Goal: Information Seeking & Learning: Learn about a topic

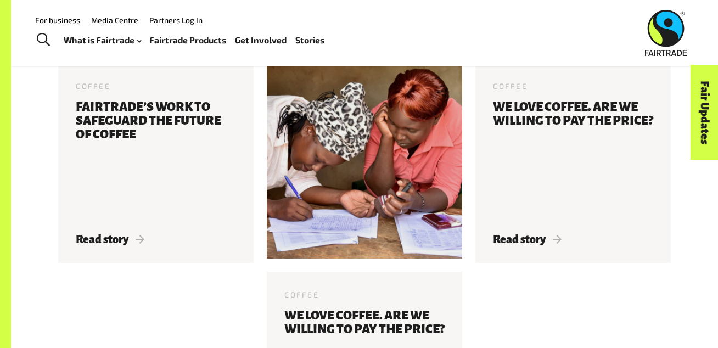
scroll to position [3467, 0]
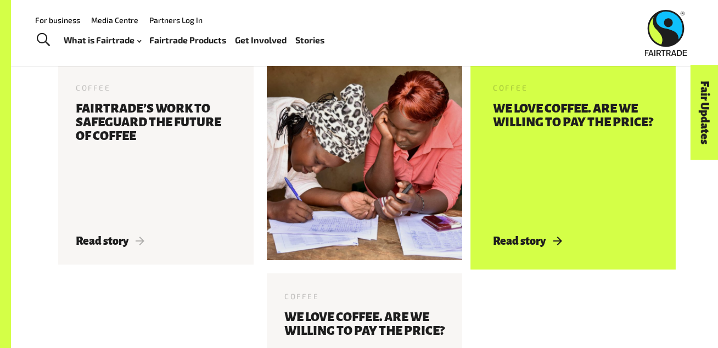
click at [540, 197] on h3 "We love coffee. Are we willing to pay the price?" at bounding box center [573, 161] width 160 height 119
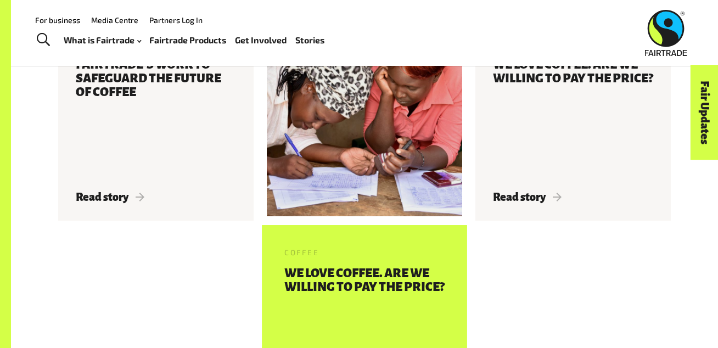
scroll to position [3510, 0]
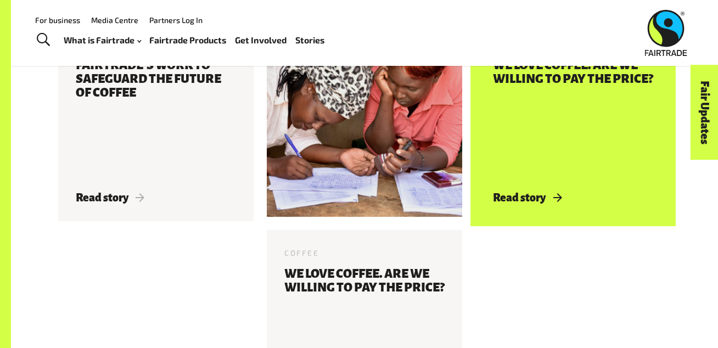
click at [533, 187] on div "Coffee [DATE] love coffee. Are we willing to pay the price? Read story" at bounding box center [573, 121] width 195 height 200
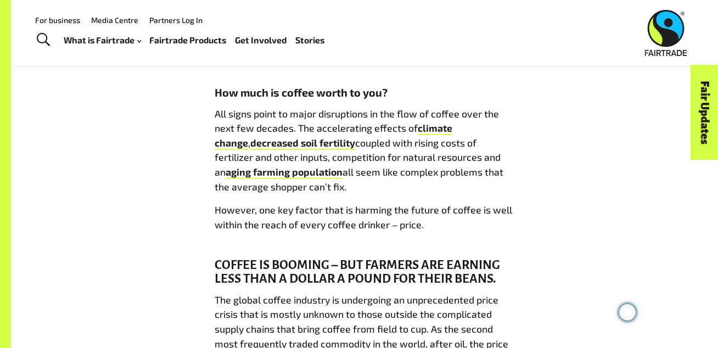
scroll to position [481, 0]
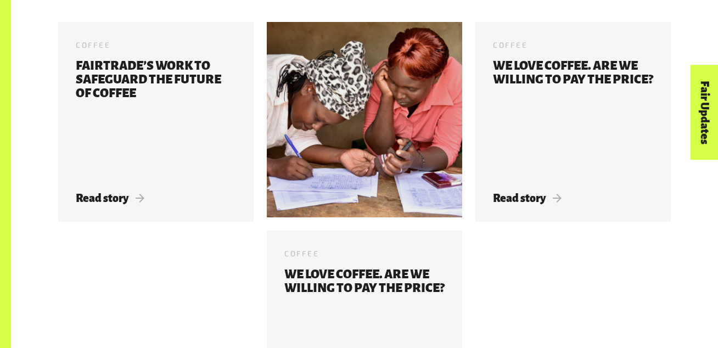
scroll to position [3510, 0]
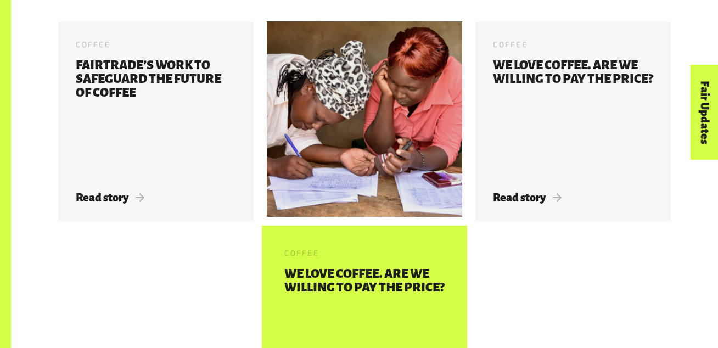
click at [376, 265] on div "Coffee [DATE] love coffee. Are we willing to pay the price? Read story" at bounding box center [364, 317] width 195 height 175
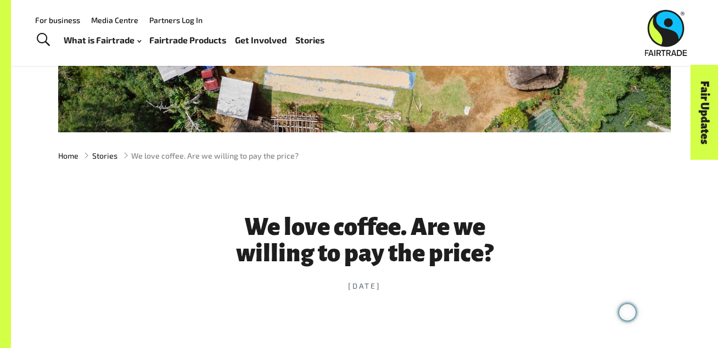
scroll to position [208, 0]
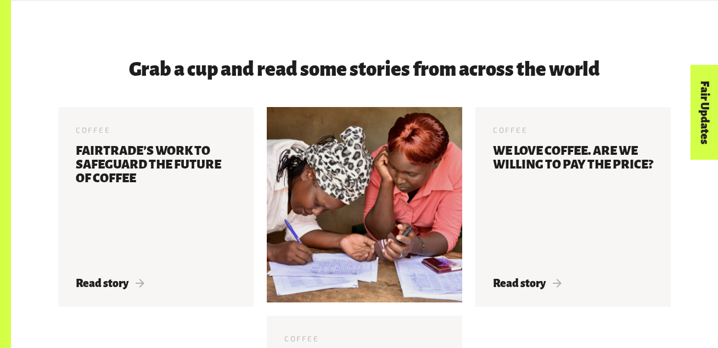
scroll to position [3427, 0]
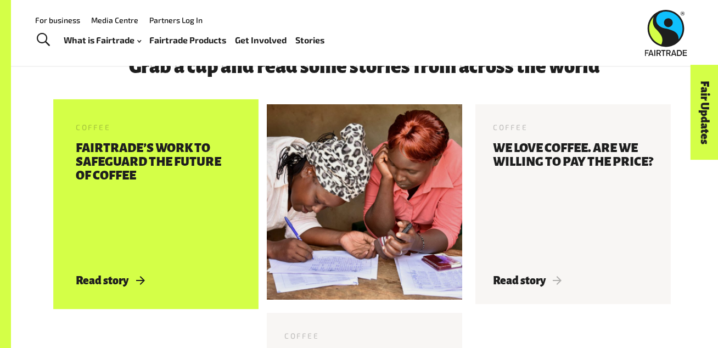
click at [172, 155] on h3 "Fairtrade’s Work To Safeguard The Future Of Coffee" at bounding box center [156, 201] width 160 height 119
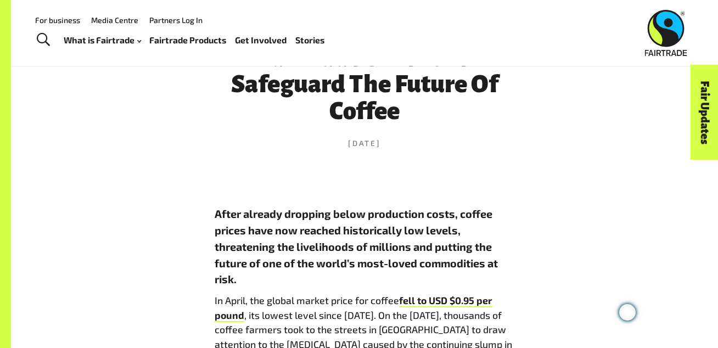
scroll to position [384, 0]
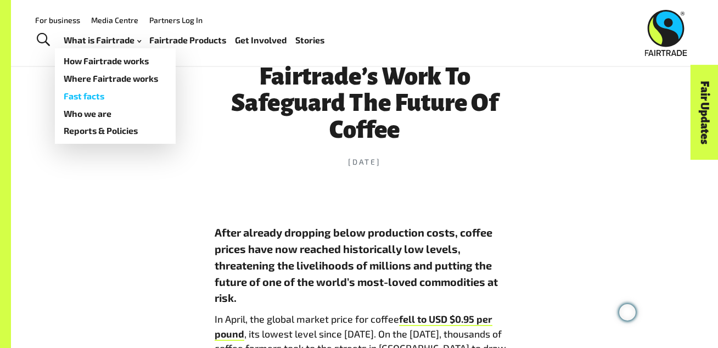
click at [83, 96] on link "Fast facts" at bounding box center [115, 96] width 121 height 18
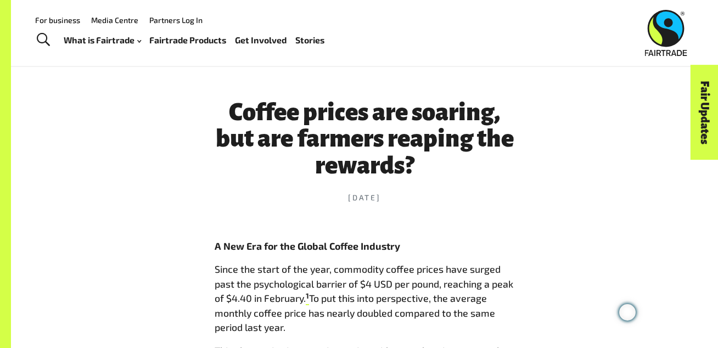
scroll to position [340, 0]
